Goal: Navigation & Orientation: Find specific page/section

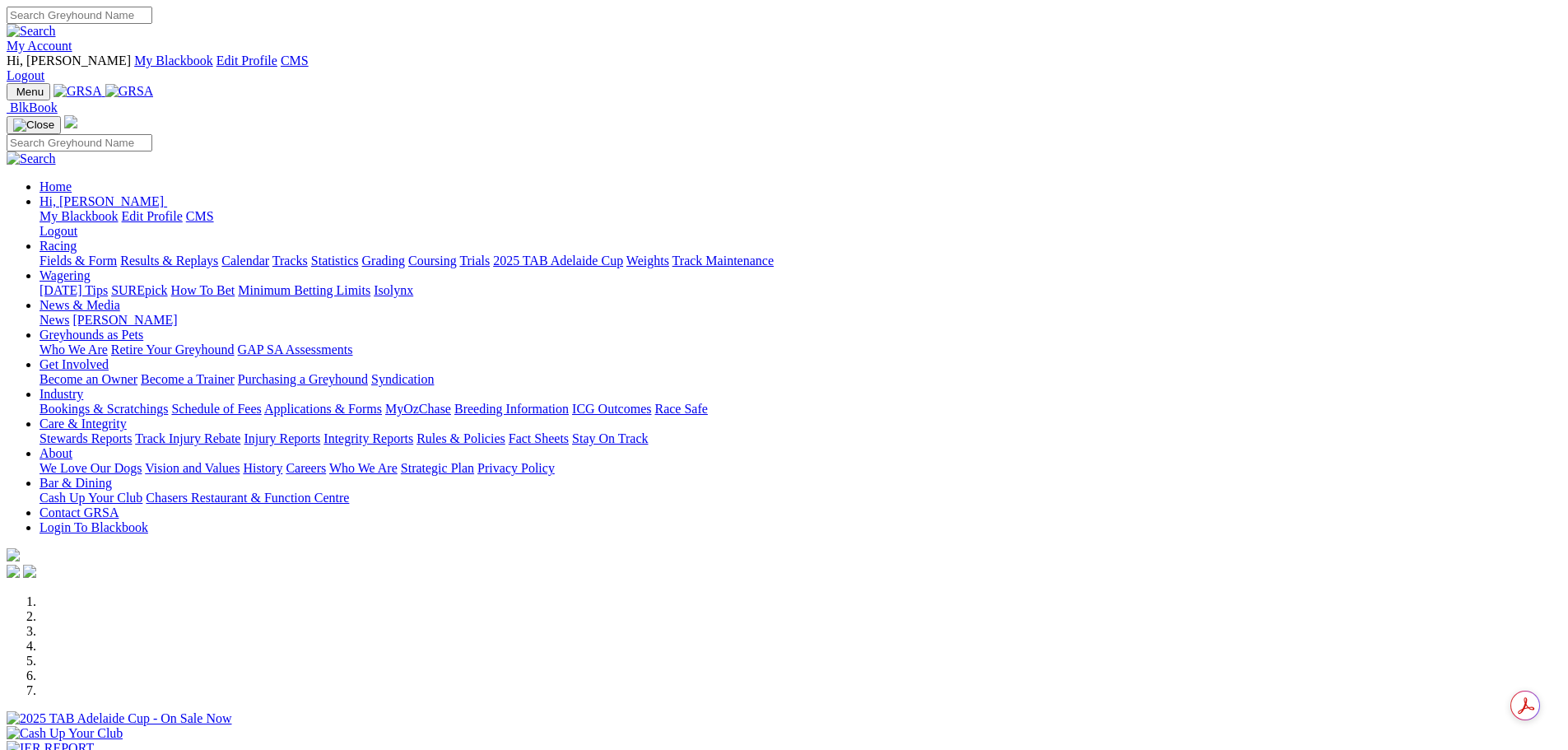
drag, startPoint x: 1231, startPoint y: 12, endPoint x: 1234, endPoint y: 22, distance: 10.4
click at [72, 39] on link "My Account" at bounding box center [39, 45] width 66 height 14
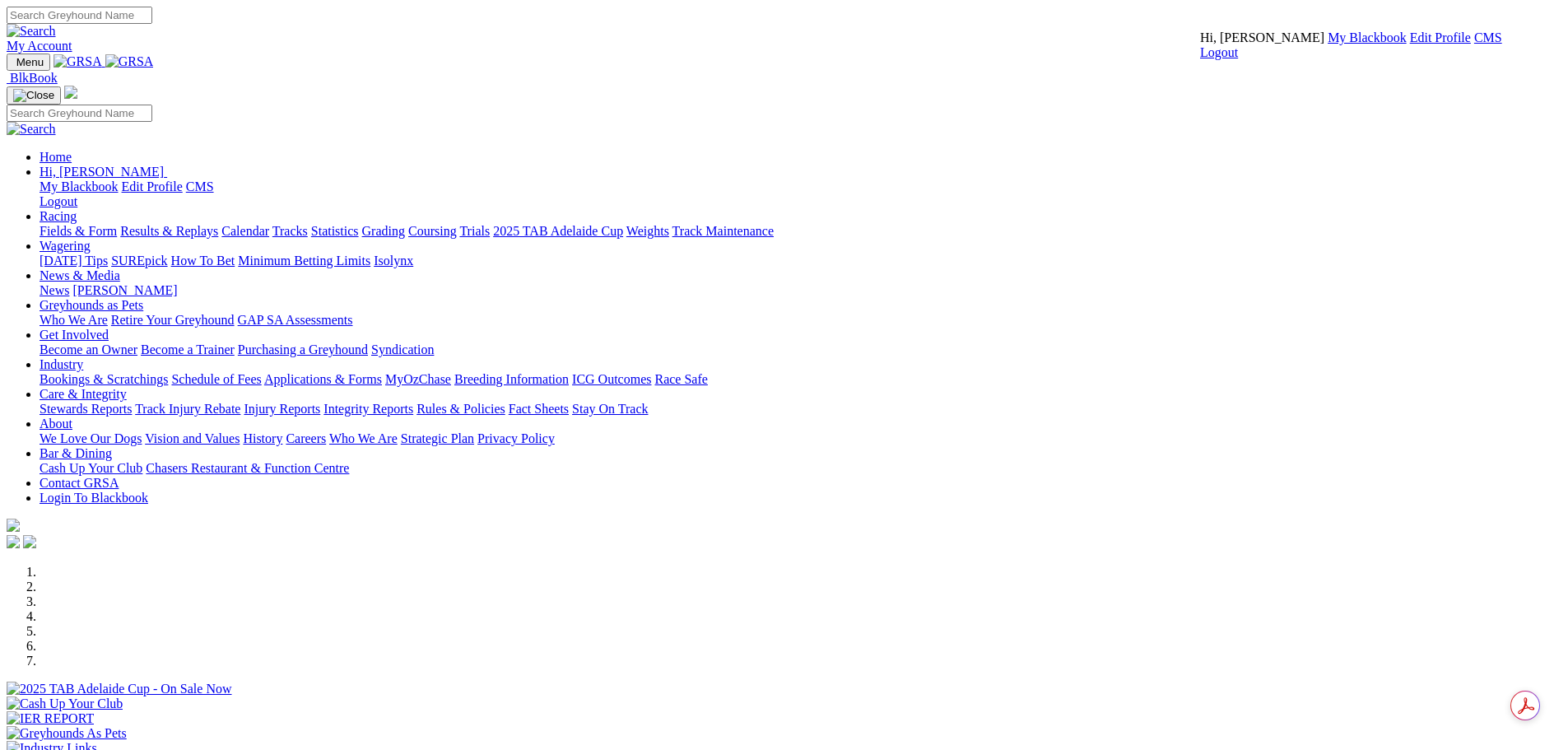
click at [1474, 45] on link "CMS" at bounding box center [1487, 38] width 28 height 14
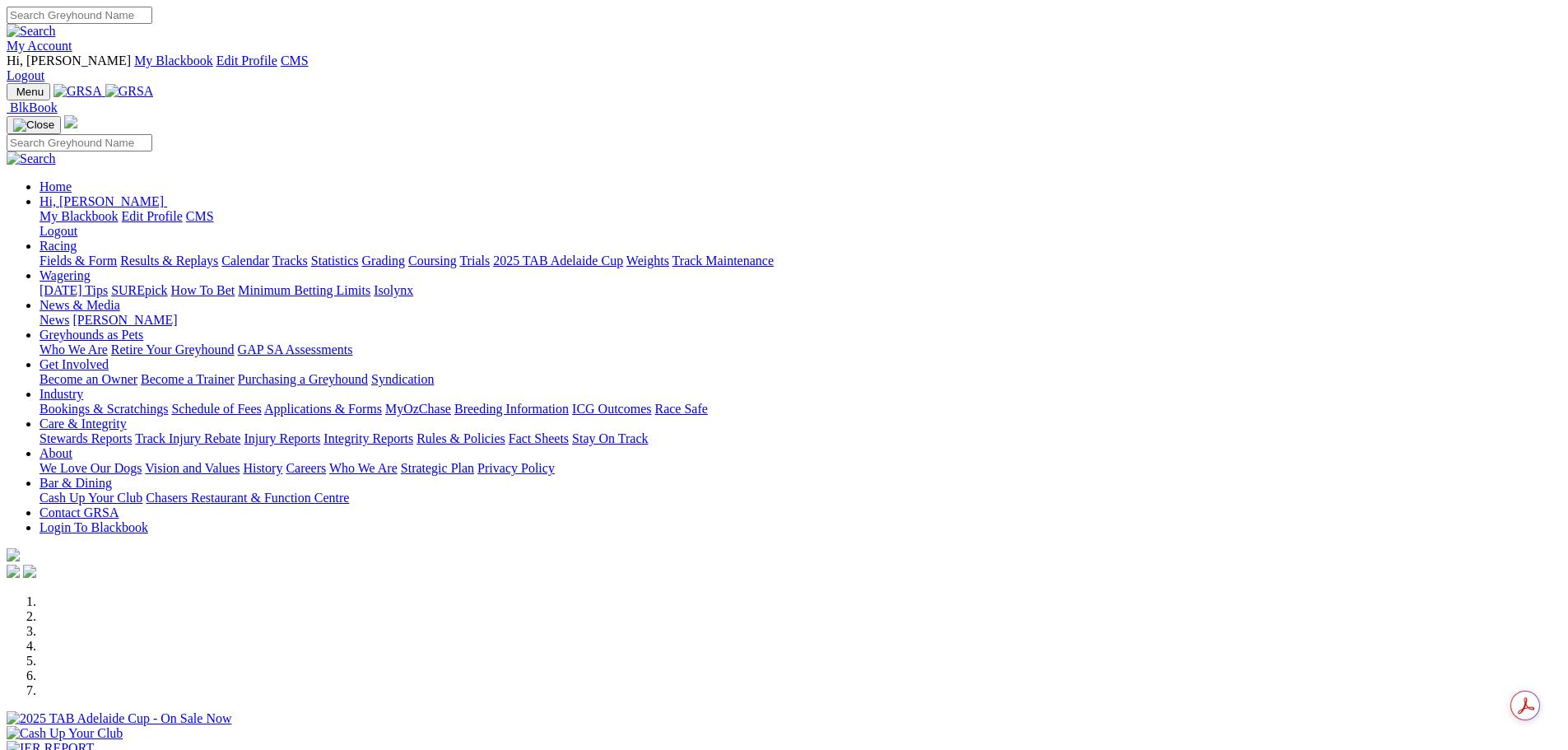
click at [120, 298] on link "News & Media" at bounding box center [80, 305] width 81 height 14
click at [69, 313] on link "News" at bounding box center [54, 320] width 30 height 14
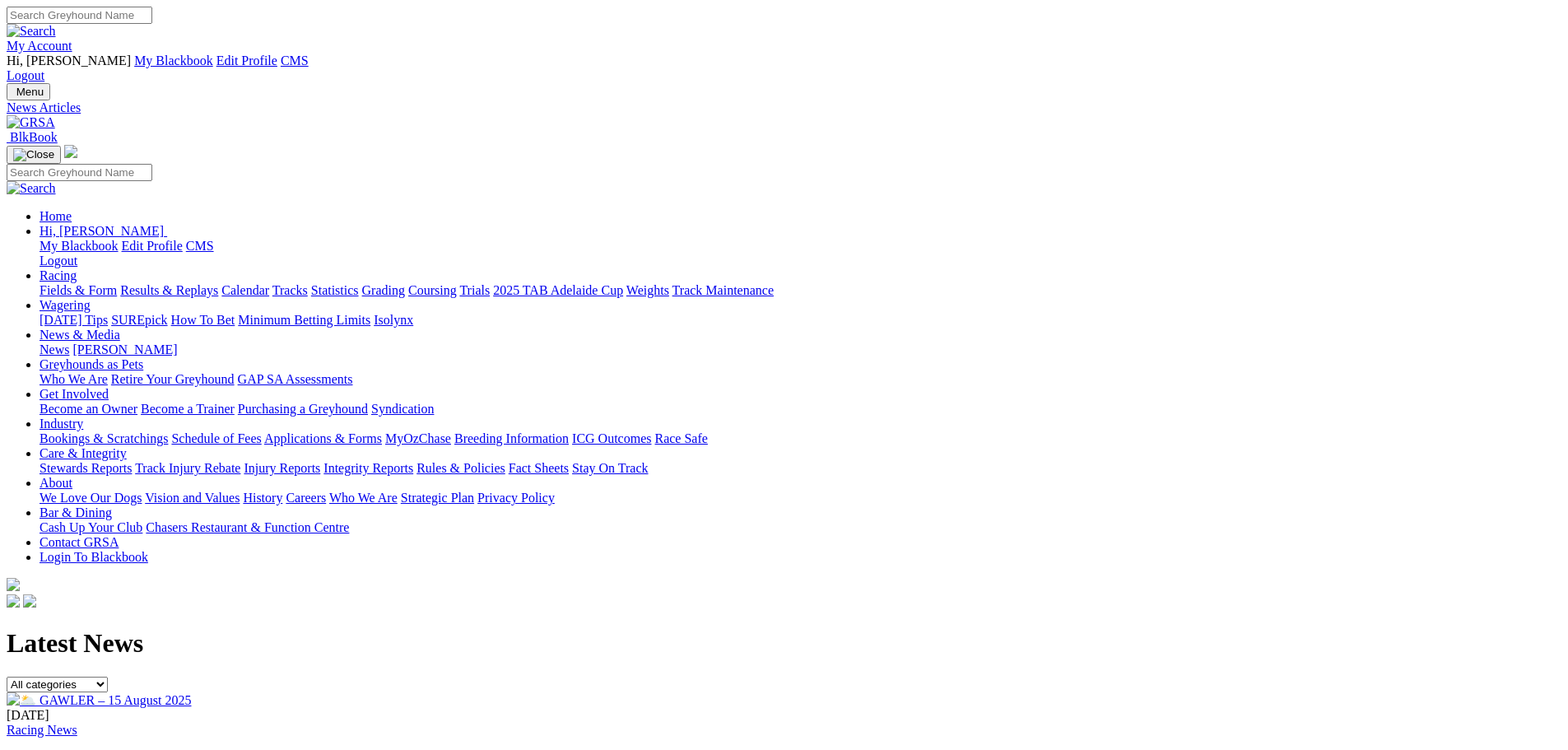
click at [192, 692] on img at bounding box center [99, 699] width 185 height 15
